Goal: Task Accomplishment & Management: Manage account settings

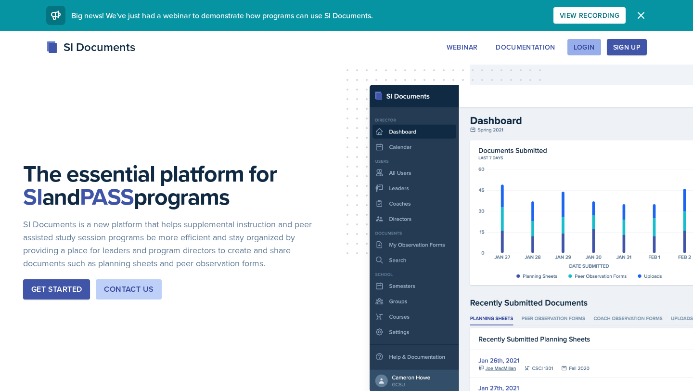
click at [578, 41] on button "Login" at bounding box center [584, 47] width 34 height 16
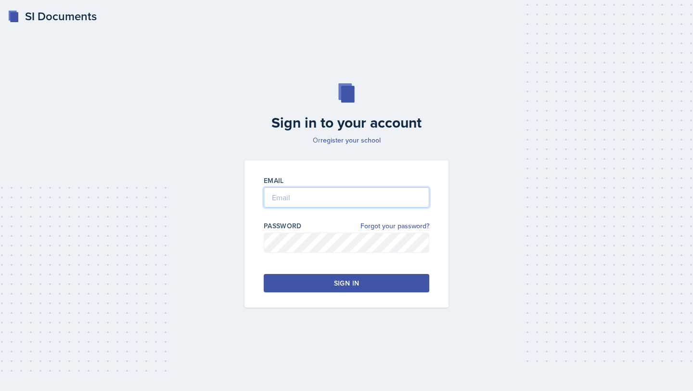
click at [361, 193] on input "email" at bounding box center [347, 197] width 166 height 20
type input "[EMAIL_ADDRESS][DOMAIN_NAME]"
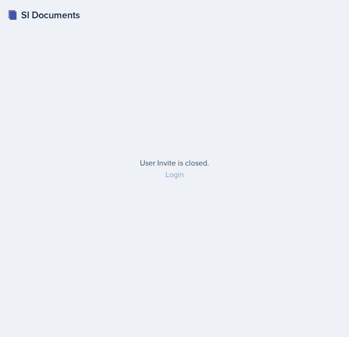
click at [172, 175] on link "Login" at bounding box center [175, 174] width 19 height 11
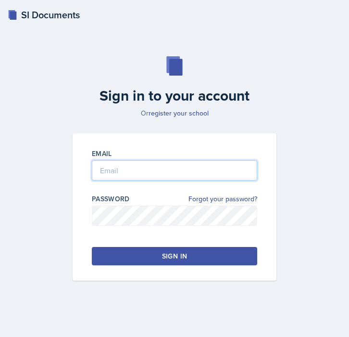
click at [172, 175] on input "email" at bounding box center [175, 170] width 166 height 20
type input "[EMAIL_ADDRESS][DOMAIN_NAME]"
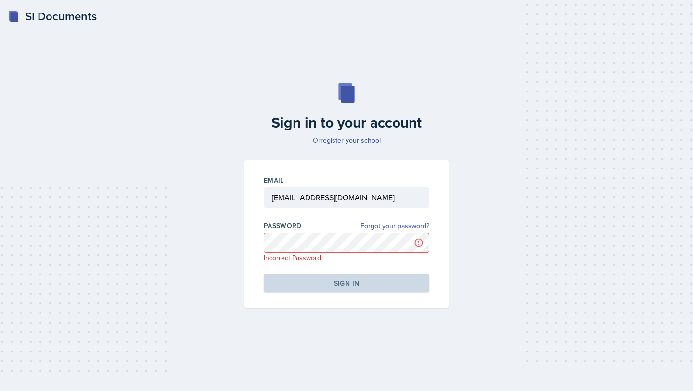
click at [349, 225] on link "Forgot your password?" at bounding box center [394, 226] width 69 height 10
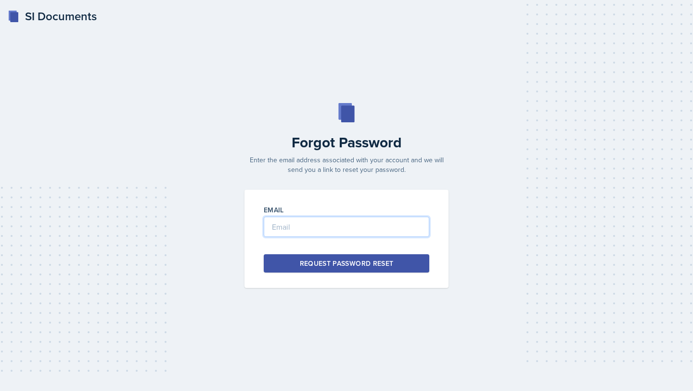
click at [349, 228] on input "email" at bounding box center [347, 227] width 166 height 20
type input "[EMAIL_ADDRESS][DOMAIN_NAME]"
click at [349, 265] on div "Request Password Reset" at bounding box center [347, 263] width 94 height 10
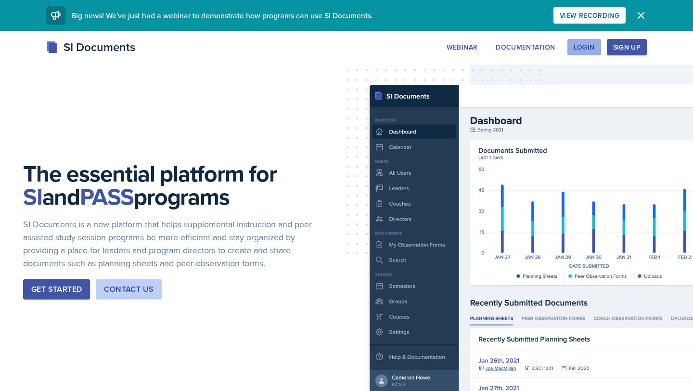
click at [588, 51] on div "Login" at bounding box center [584, 47] width 21 height 8
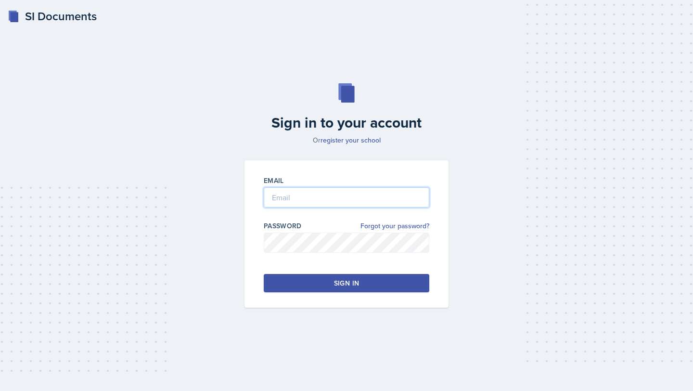
click at [327, 205] on input "email" at bounding box center [347, 197] width 166 height 20
type input "[EMAIL_ADDRESS][DOMAIN_NAME]"
click at [335, 282] on div "Sign in" at bounding box center [346, 283] width 25 height 10
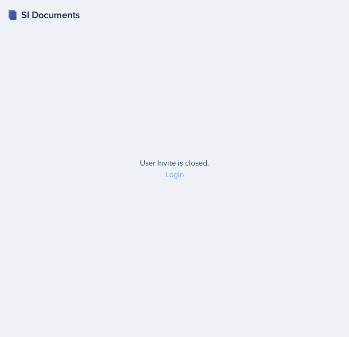
click at [179, 176] on link "Login" at bounding box center [175, 174] width 19 height 11
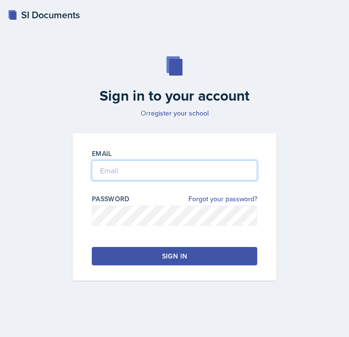
click at [179, 177] on input "email" at bounding box center [175, 170] width 166 height 20
type input "[EMAIL_ADDRESS][DOMAIN_NAME]"
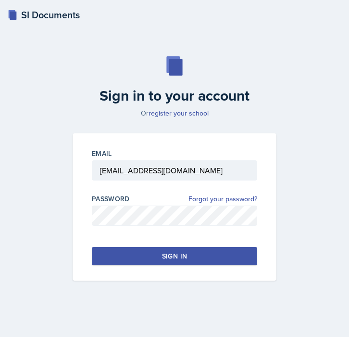
click at [159, 253] on button "Sign in" at bounding box center [175, 256] width 166 height 18
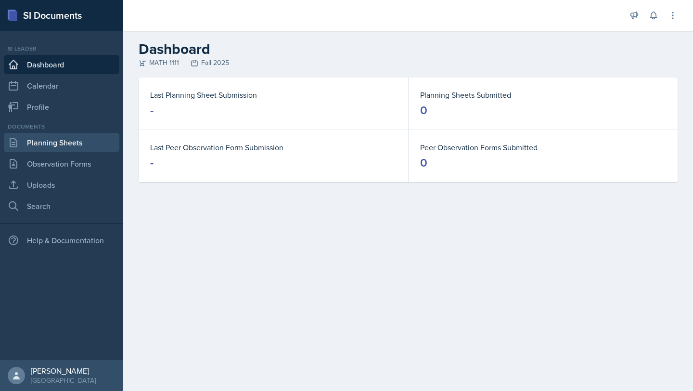
click at [85, 137] on link "Planning Sheets" at bounding box center [62, 142] width 116 height 19
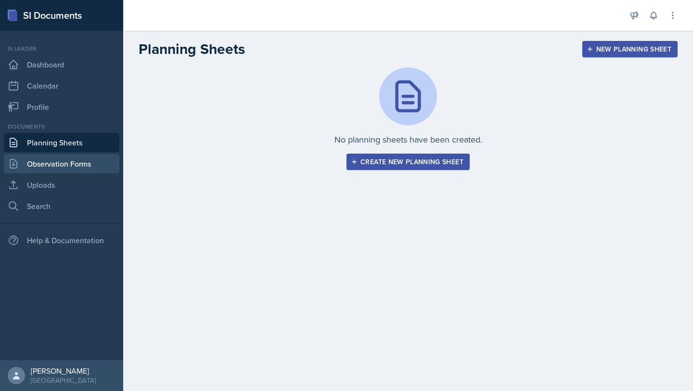
click at [85, 163] on link "Observation Forms" at bounding box center [62, 163] width 116 height 19
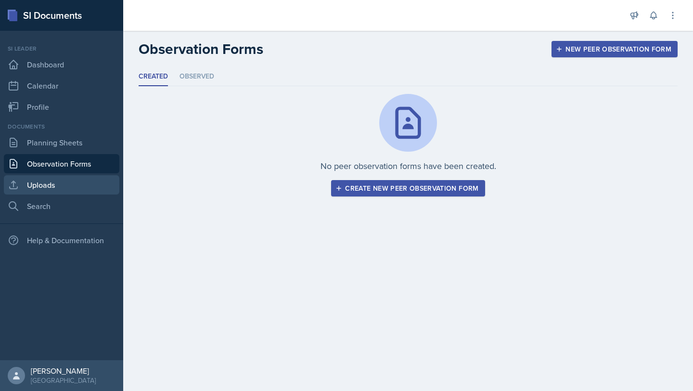
click at [84, 180] on link "Uploads" at bounding box center [62, 184] width 116 height 19
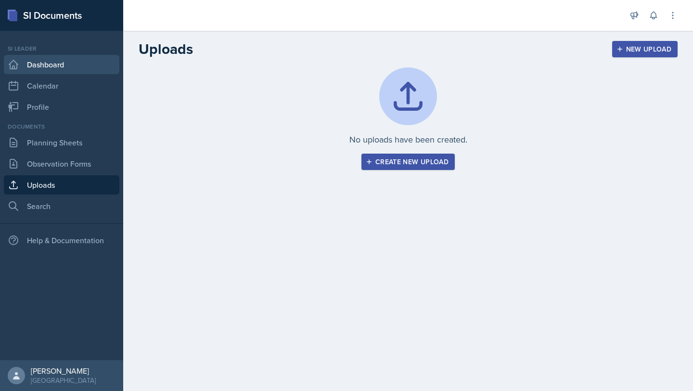
click at [67, 70] on link "Dashboard" at bounding box center [62, 64] width 116 height 19
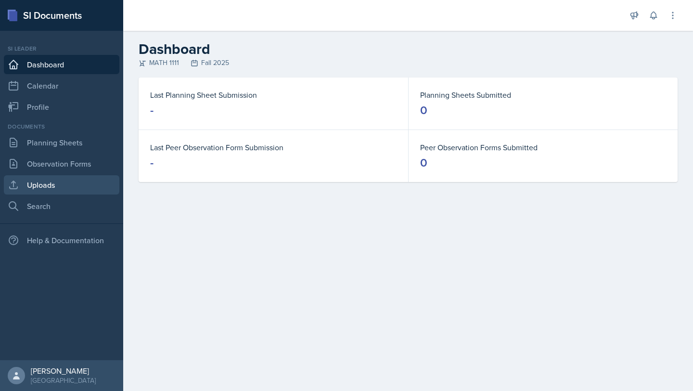
click at [64, 190] on link "Uploads" at bounding box center [62, 184] width 116 height 19
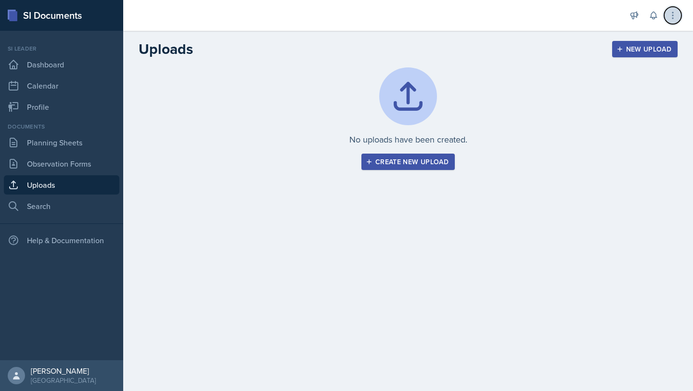
click at [349, 12] on icon at bounding box center [672, 15] width 1 height 6
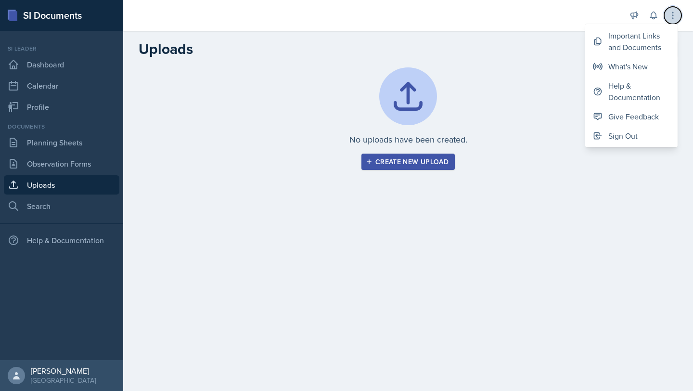
click at [349, 15] on icon at bounding box center [672, 15] width 1 height 6
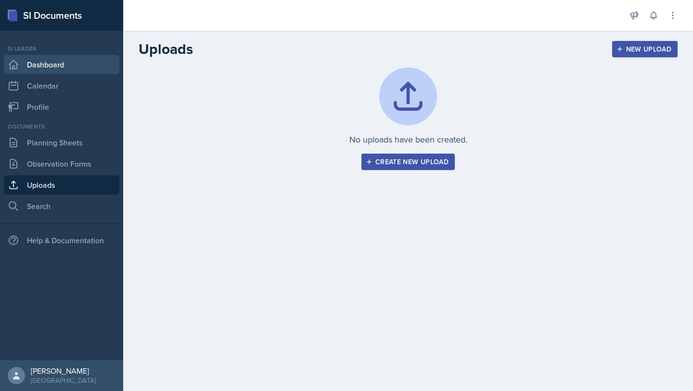
click at [53, 62] on link "Dashboard" at bounding box center [62, 64] width 116 height 19
